Goal: Transaction & Acquisition: Purchase product/service

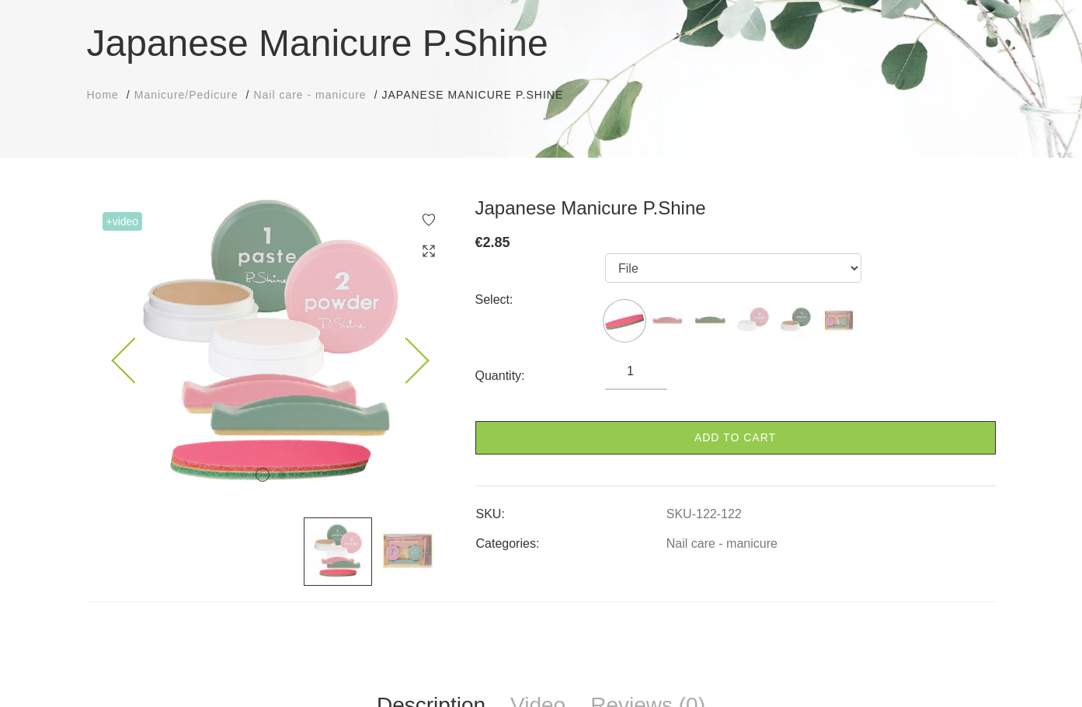
scroll to position [155, 0]
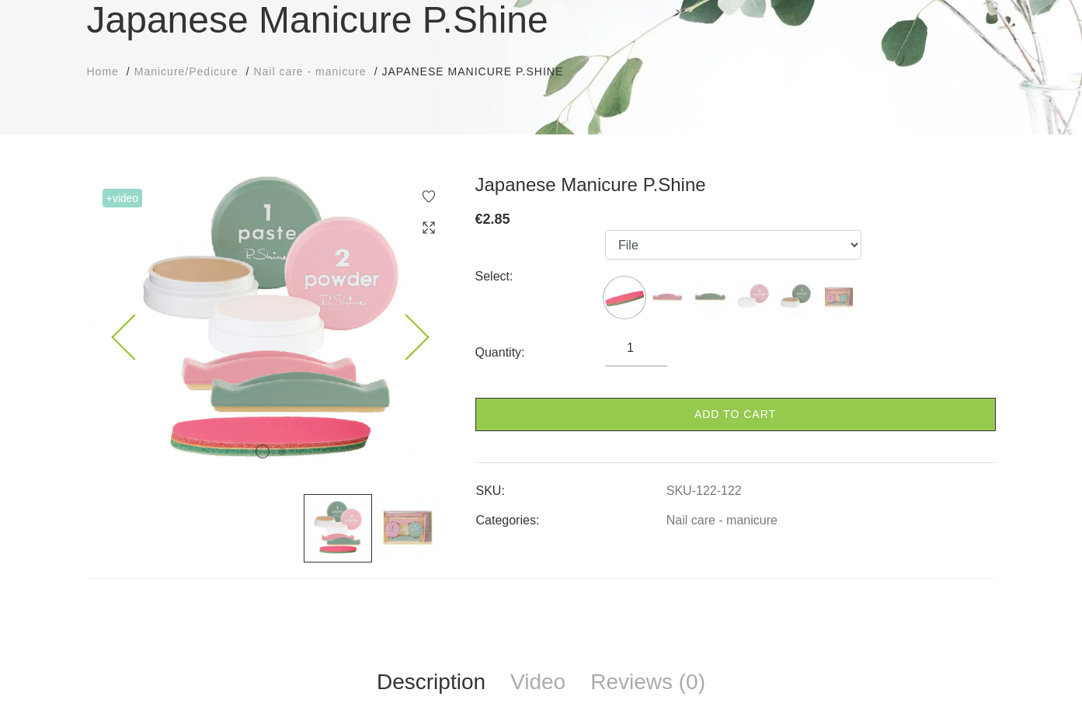
click at [420, 339] on icon at bounding box center [406, 338] width 46 height 46
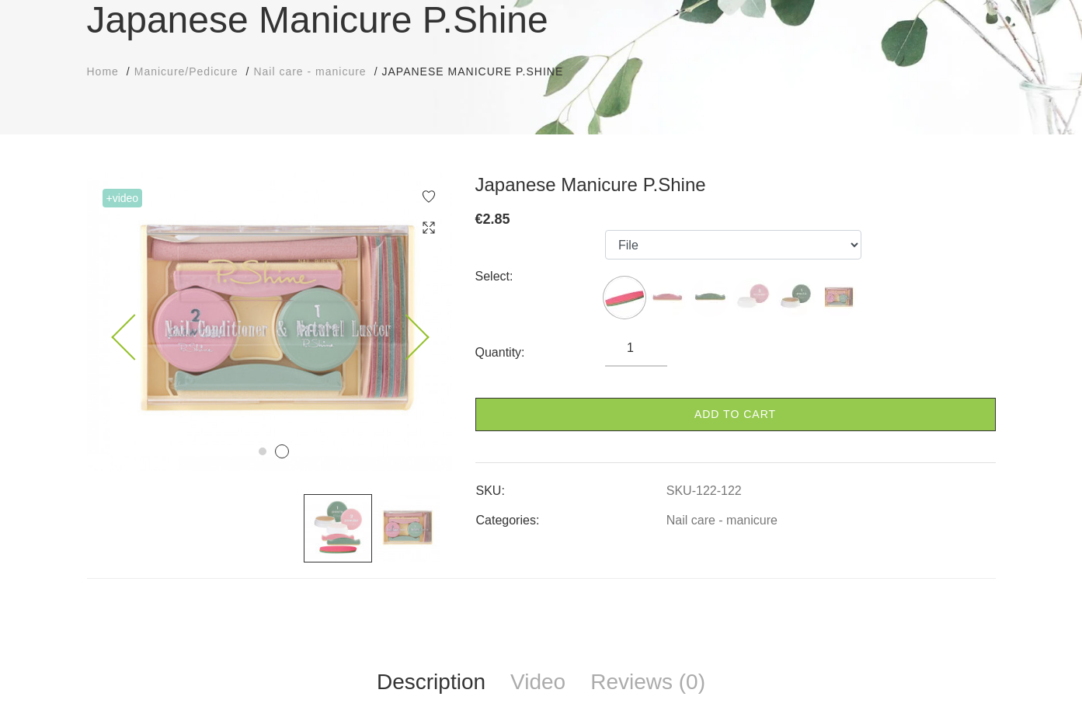
click at [420, 339] on icon at bounding box center [406, 338] width 46 height 46
click at [416, 332] on icon at bounding box center [406, 338] width 46 height 46
drag, startPoint x: 504, startPoint y: 220, endPoint x: 471, endPoint y: 221, distance: 33.4
click at [471, 221] on div "Japanese Manicure P.Shine € 2.85 Select: File Pink Buffer Green Buffer Powder P…" at bounding box center [736, 367] width 544 height 389
click at [513, 231] on div "Select: File Pink Buffer Green Buffer Powder Paste "P-Shine" Nail Care Kit" at bounding box center [735, 276] width 520 height 93
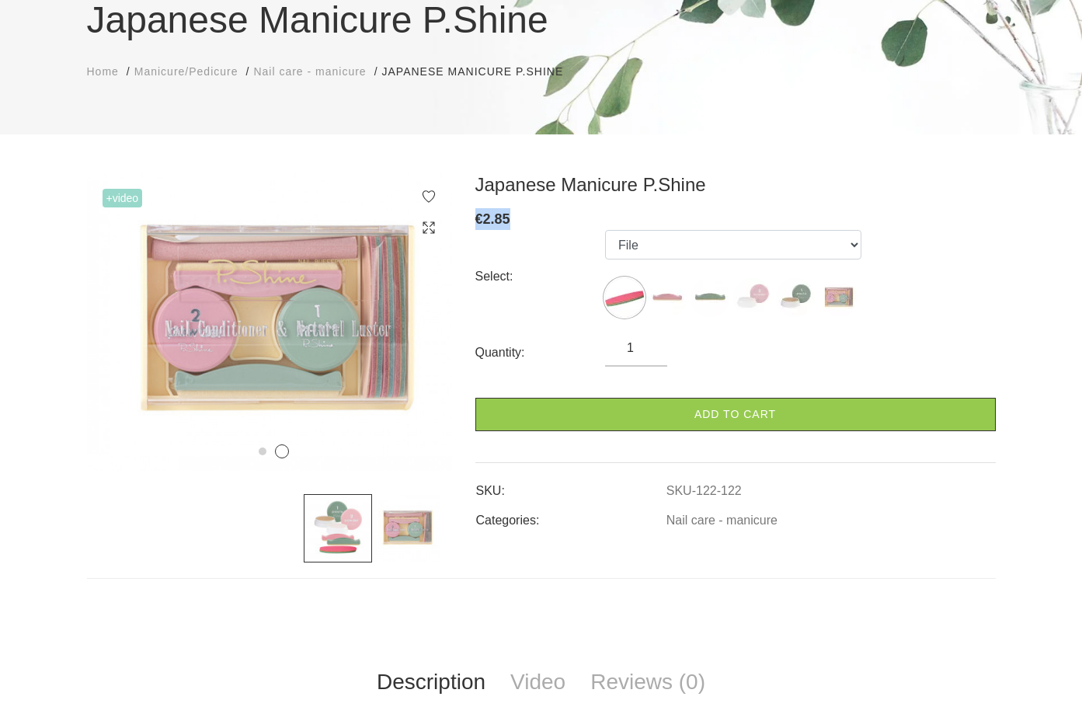
drag, startPoint x: 510, startPoint y: 218, endPoint x: 470, endPoint y: 219, distance: 39.6
click at [470, 220] on div "Japanese Manicure P.Shine € 2.85 Select: File Pink Buffer Green Buffer Powder P…" at bounding box center [736, 367] width 544 height 389
click at [353, 416] on img at bounding box center [269, 321] width 365 height 297
click at [353, 179] on img at bounding box center [269, 321] width 365 height 297
click at [287, 167] on div "Japanese Manicure P.Shine Home Manicure/Pedicure Nail care - manicure Japanese …" at bounding box center [541, 493] width 1082 height 1297
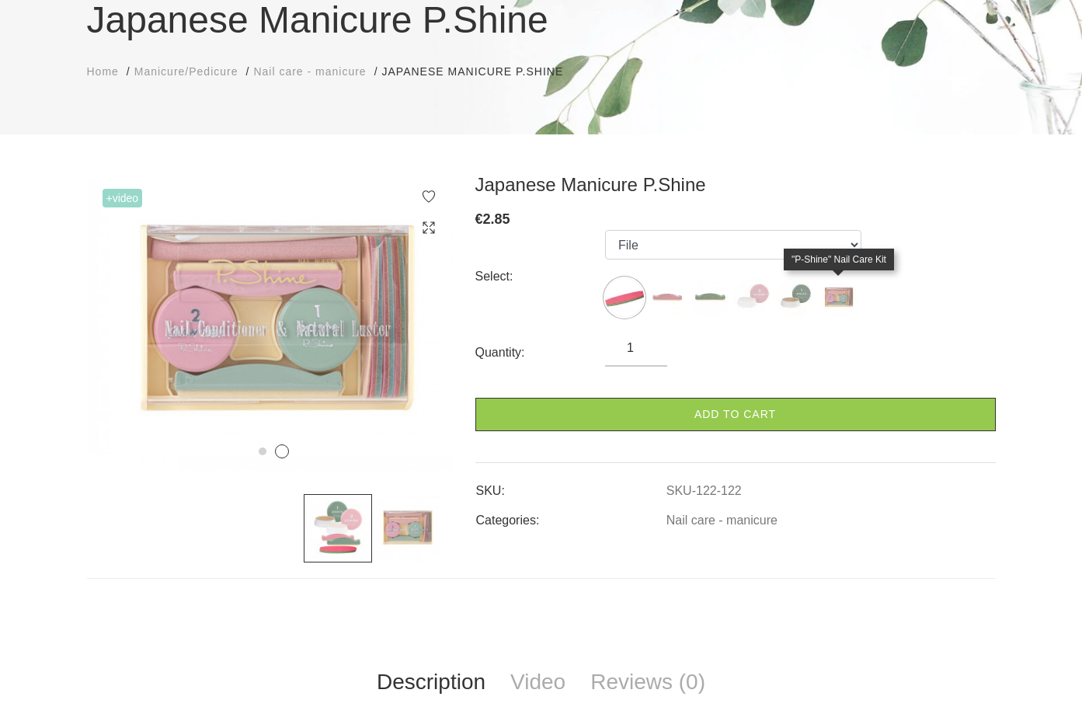
click at [833, 298] on img at bounding box center [838, 297] width 39 height 39
select select "127"
